Goal: Check status: Check status

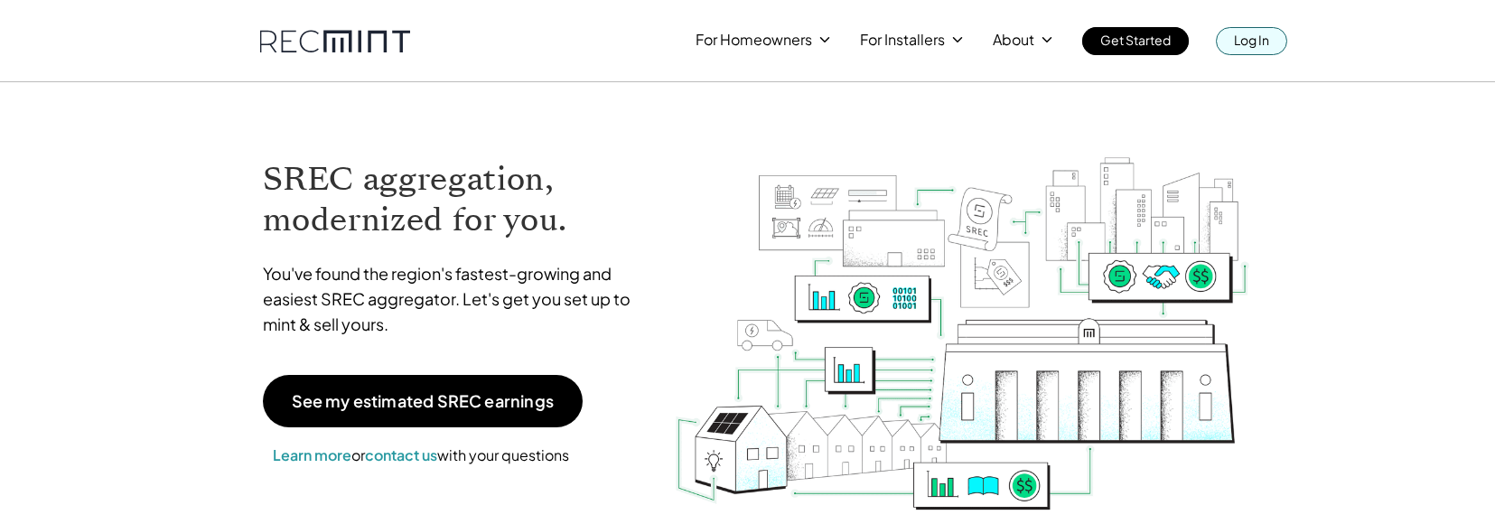
click at [1237, 34] on p "Log In" at bounding box center [1251, 39] width 35 height 25
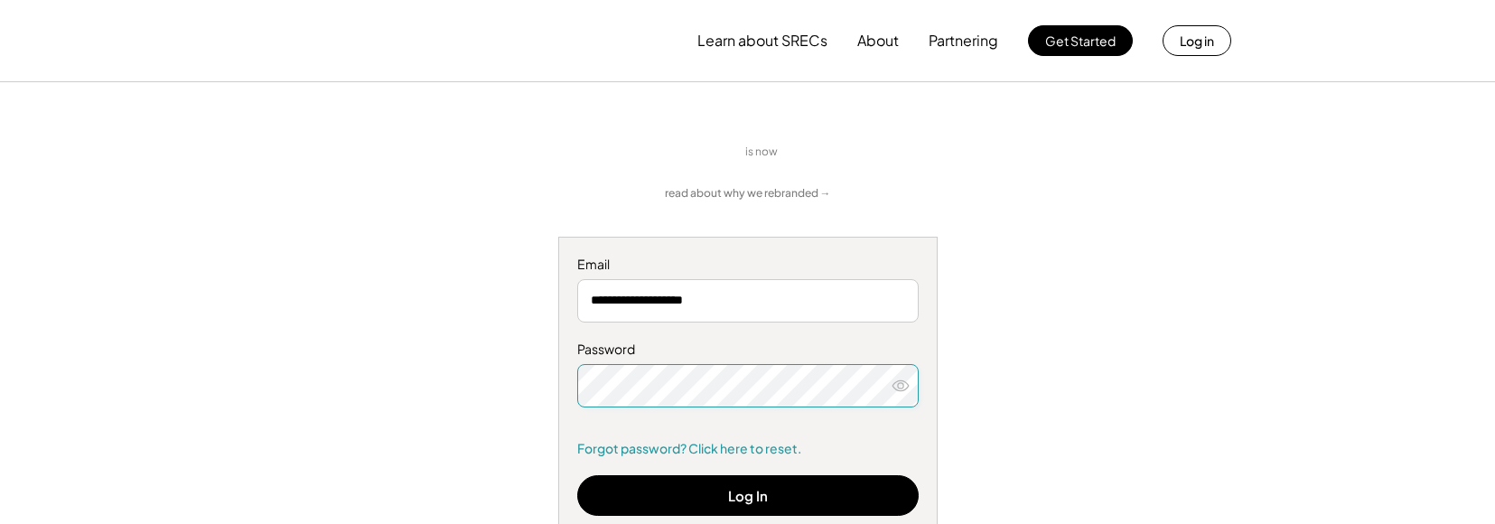
click at [904, 387] on icon at bounding box center [901, 386] width 18 height 18
click at [901, 391] on icon at bounding box center [901, 386] width 18 height 18
click at [838, 508] on button "Log In" at bounding box center [748, 495] width 342 height 41
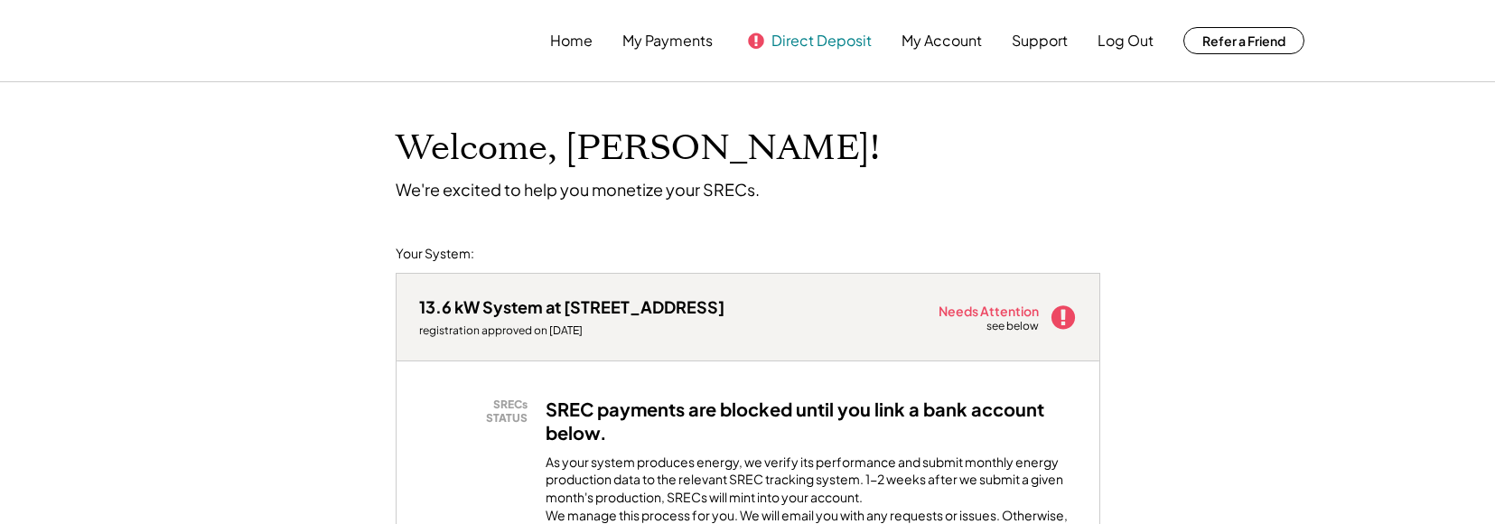
click at [792, 44] on button "Direct Deposit" at bounding box center [822, 41] width 100 height 36
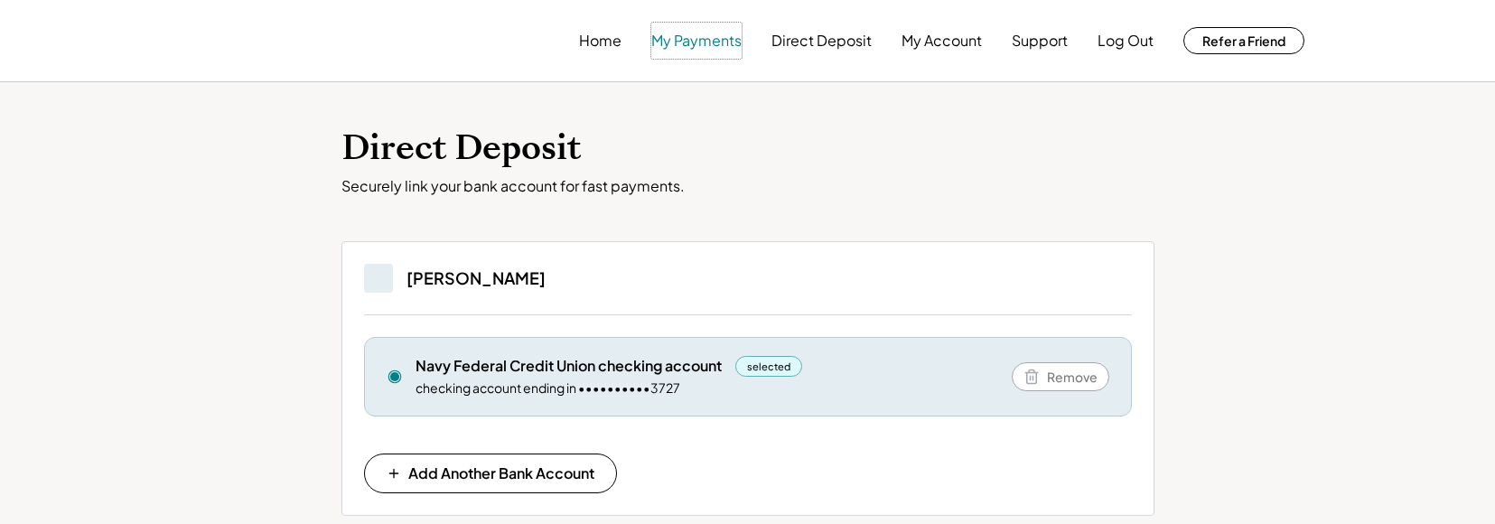
click at [720, 46] on button "My Payments" at bounding box center [696, 41] width 90 height 36
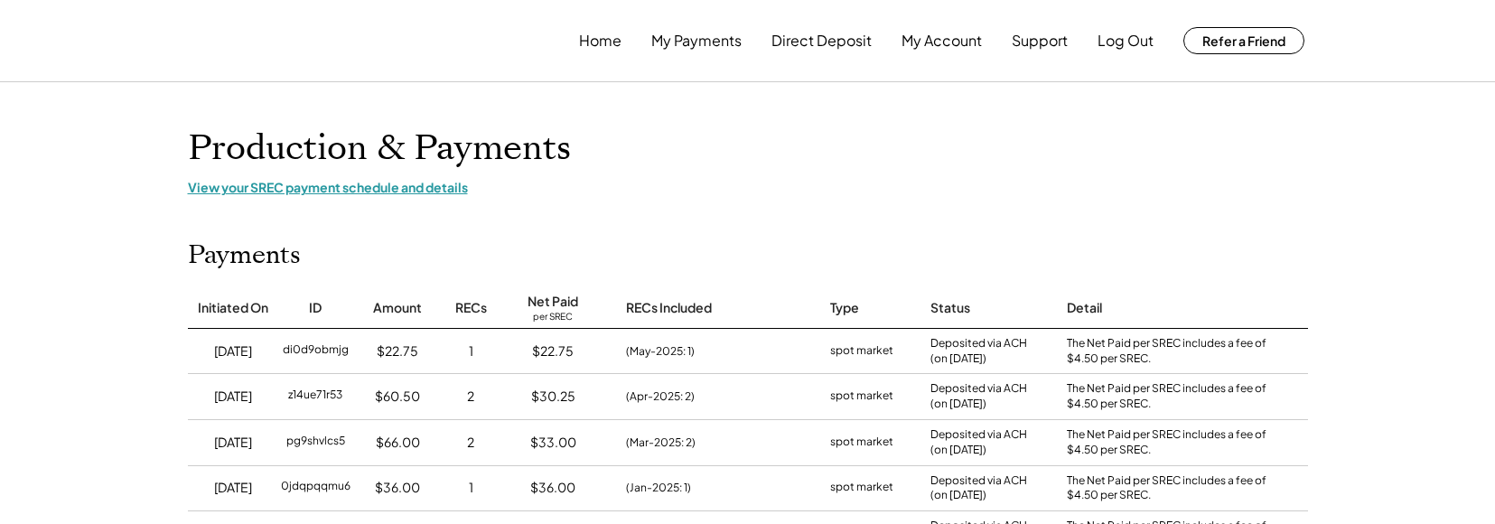
click at [426, 191] on div "View your SREC payment schedule and details" at bounding box center [748, 187] width 1120 height 16
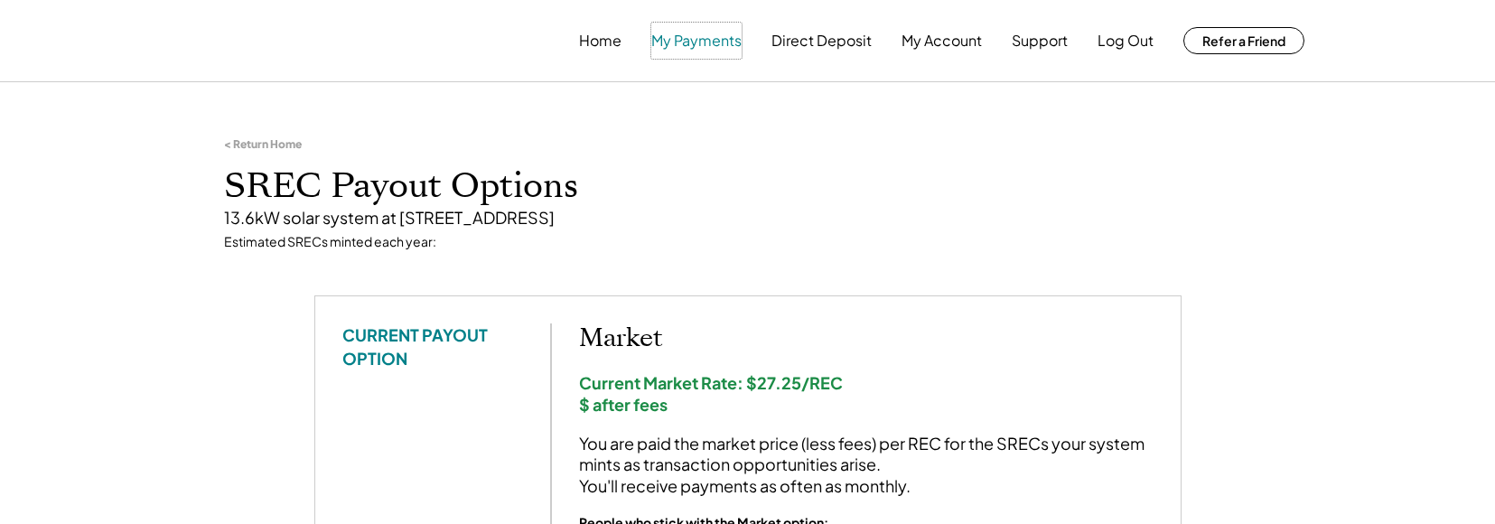
click at [695, 38] on button "My Payments" at bounding box center [696, 41] width 90 height 36
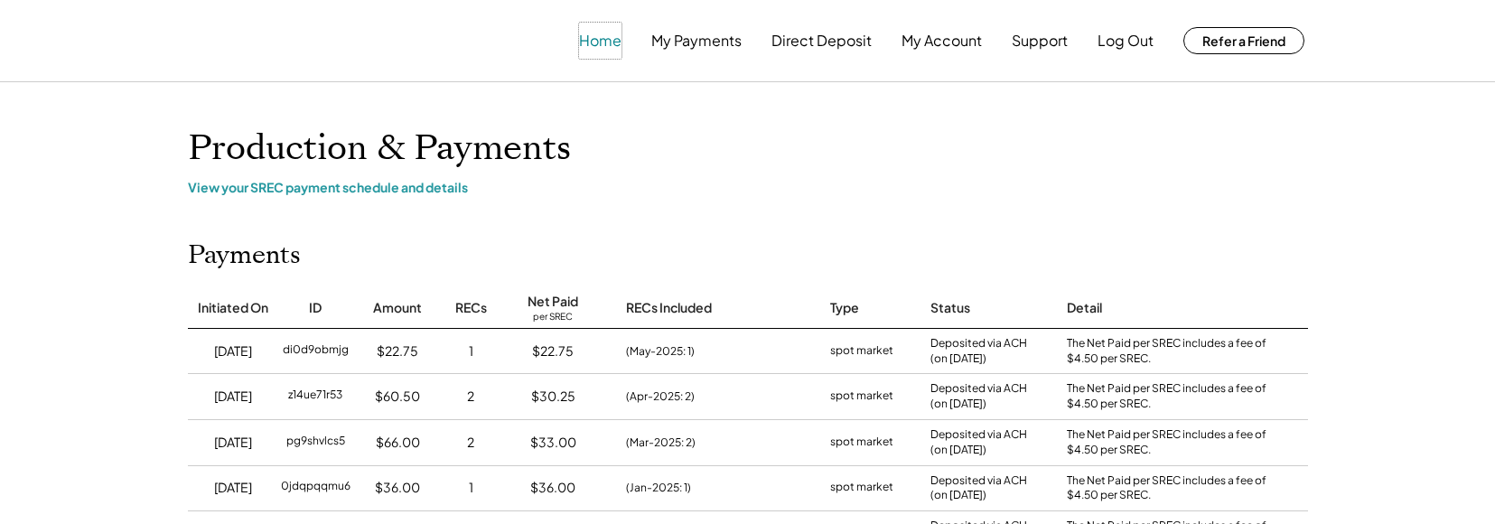
click at [618, 50] on button "Home" at bounding box center [600, 41] width 42 height 36
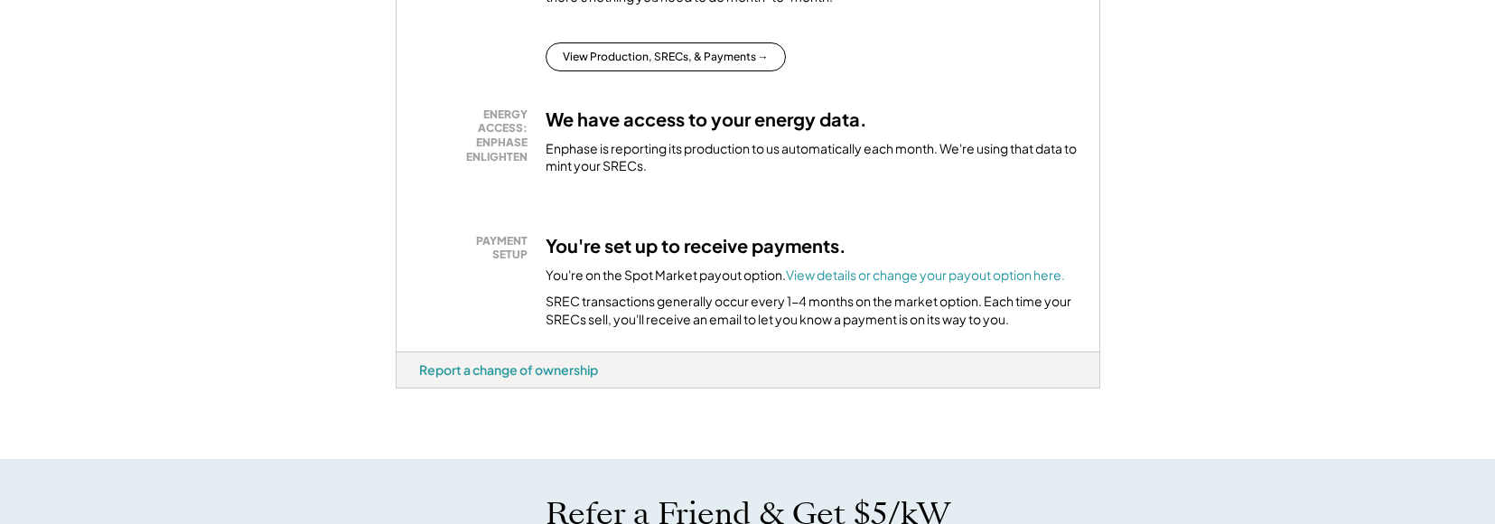
scroll to position [542, 0]
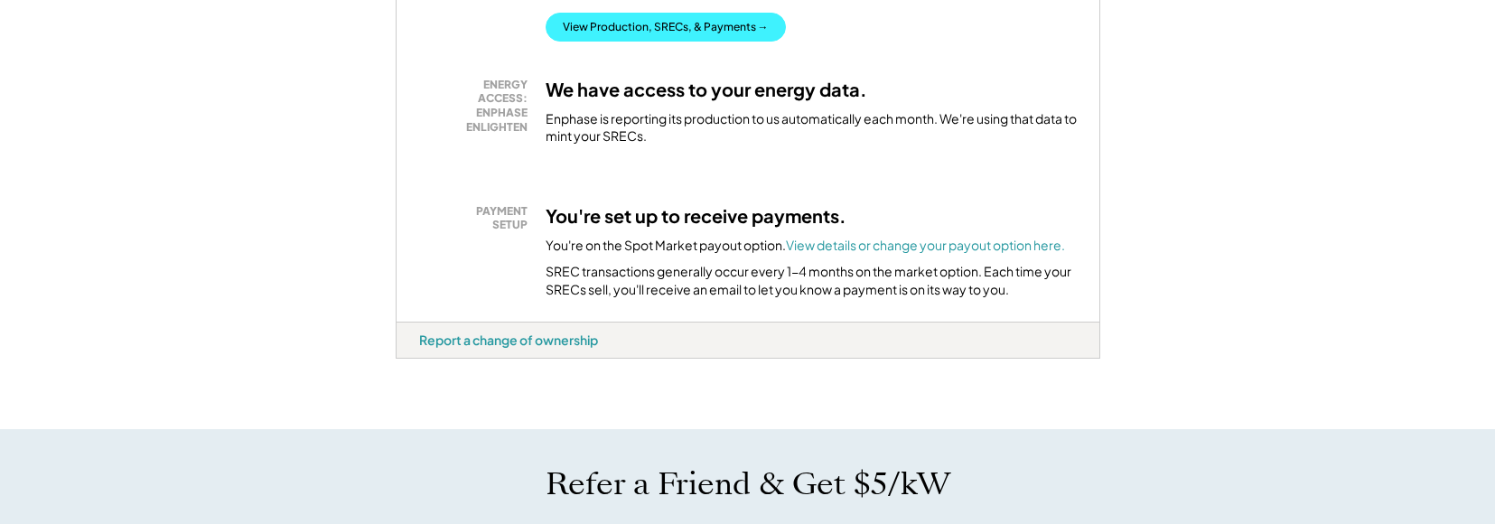
click at [688, 42] on button "View Production, SRECs, & Payments →" at bounding box center [666, 27] width 240 height 29
